Goal: Navigation & Orientation: Find specific page/section

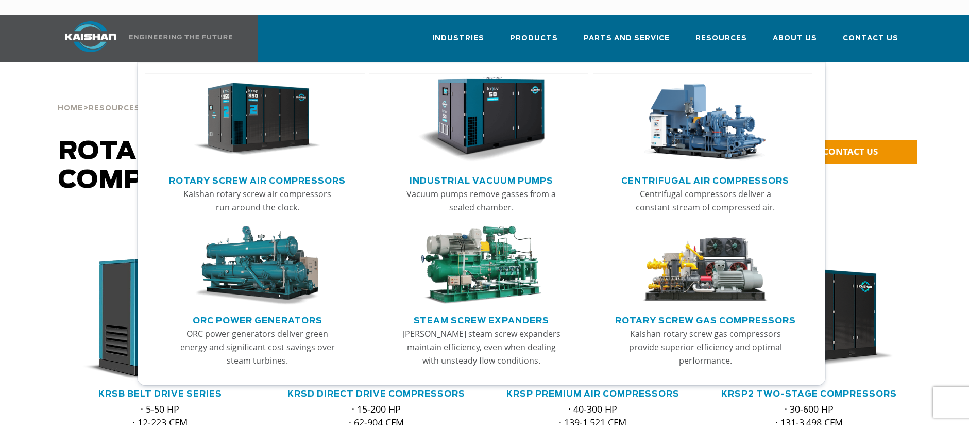
click at [265, 172] on link "Rotary Screw Air Compressors" at bounding box center [257, 179] width 177 height 15
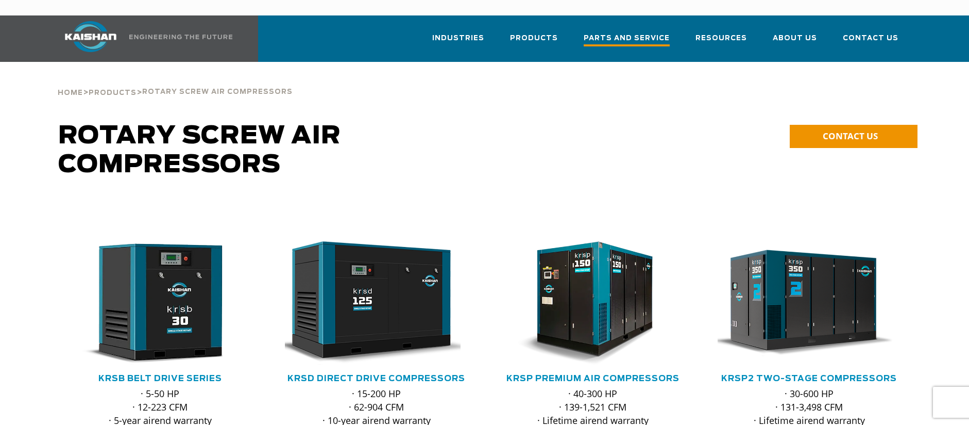
click at [639, 32] on span "Parts and Service" at bounding box center [627, 39] width 86 height 14
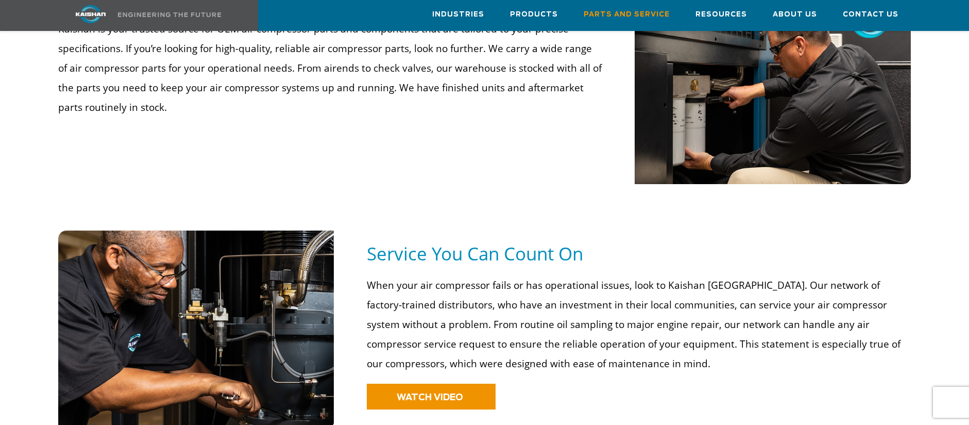
scroll to position [773, 0]
